Goal: Task Accomplishment & Management: Use online tool/utility

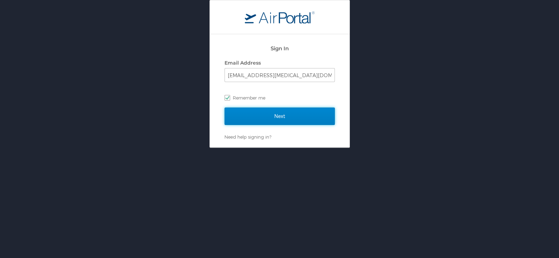
click at [325, 115] on input "Next" at bounding box center [280, 116] width 110 height 17
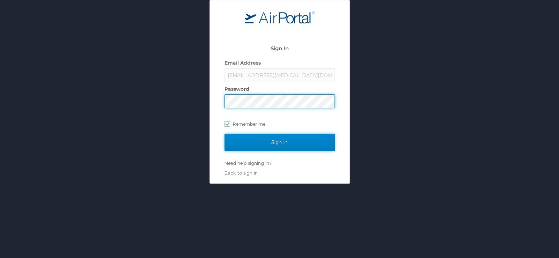
click at [329, 136] on input "Sign In" at bounding box center [280, 142] width 110 height 17
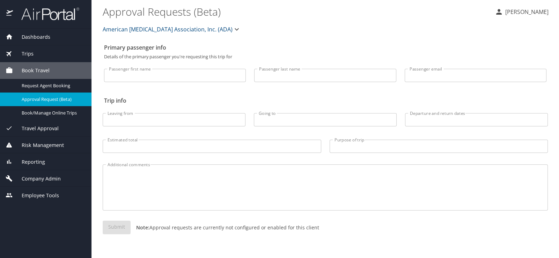
click at [17, 158] on span "Reporting" at bounding box center [29, 162] width 32 height 8
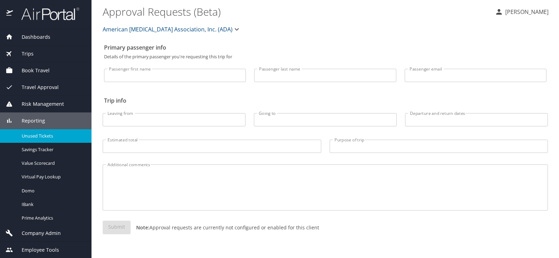
click at [34, 136] on span "Unused Tickets" at bounding box center [52, 136] width 61 height 7
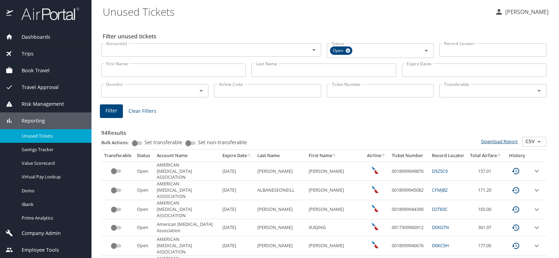
click at [502, 138] on link "Download Report" at bounding box center [499, 141] width 37 height 6
click at [530, 8] on p "[PERSON_NAME]" at bounding box center [525, 12] width 45 height 8
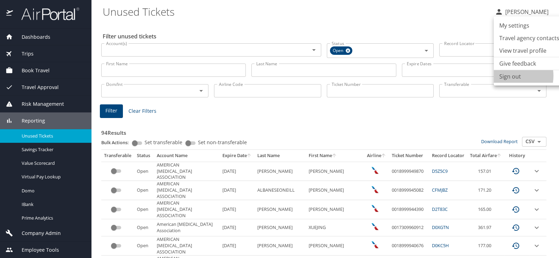
click at [510, 70] on li "Sign out" at bounding box center [529, 76] width 71 height 13
